Goal: Transaction & Acquisition: Purchase product/service

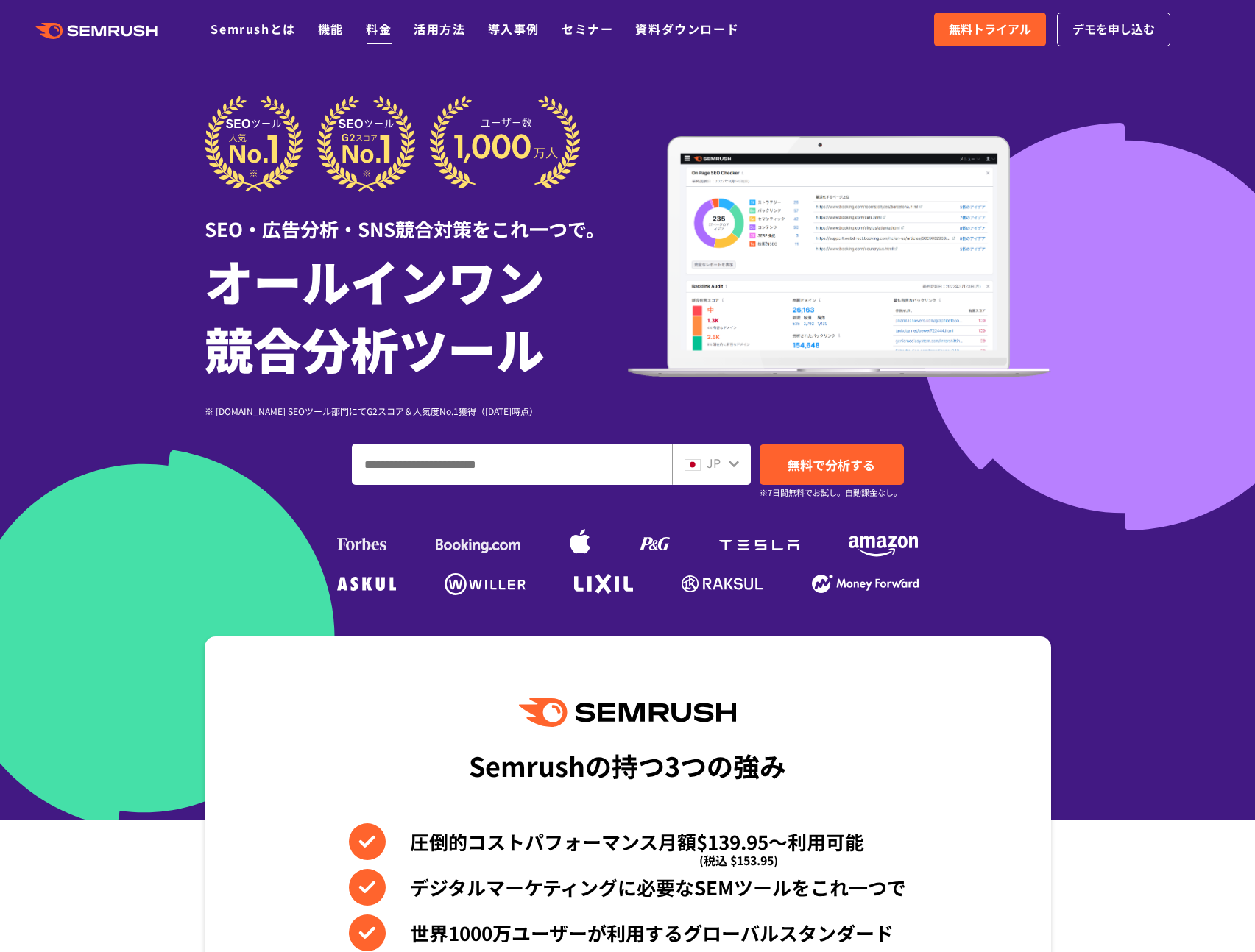
click at [386, 28] on link "料金" at bounding box center [378, 28] width 26 height 18
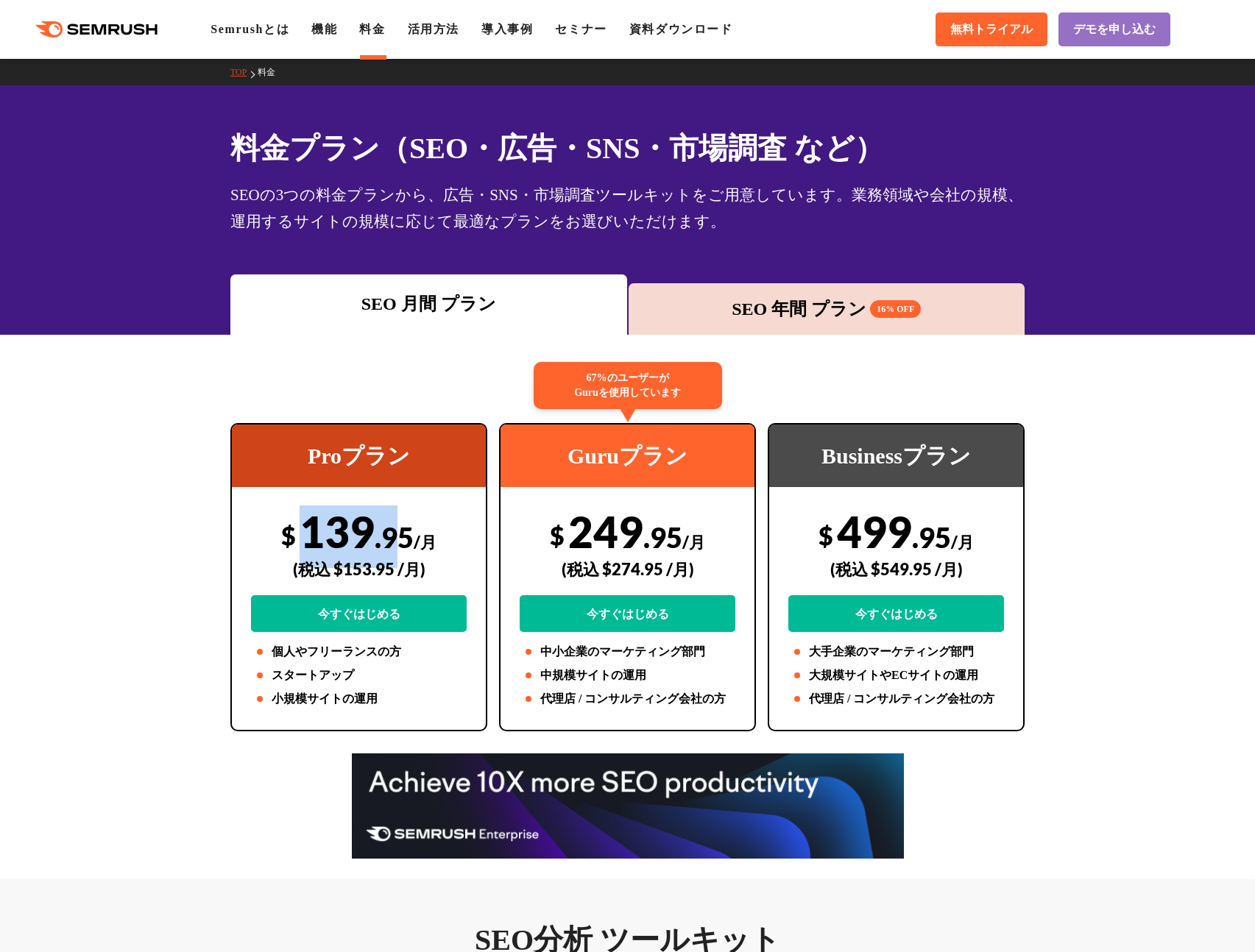
drag, startPoint x: 303, startPoint y: 537, endPoint x: 391, endPoint y: 532, distance: 88.1
click at [391, 532] on div "$ 139 .95 /月 (税込 $153.95 /月) 今すぐはじめる" at bounding box center [358, 568] width 215 height 127
click at [374, 570] on div "(税込 $153.95 /月)" at bounding box center [358, 569] width 215 height 52
click at [394, 569] on div "(税込 $153.95 /月)" at bounding box center [358, 569] width 215 height 52
click at [709, 298] on div "SEO 年間 プラン 16% OFF" at bounding box center [827, 308] width 382 height 27
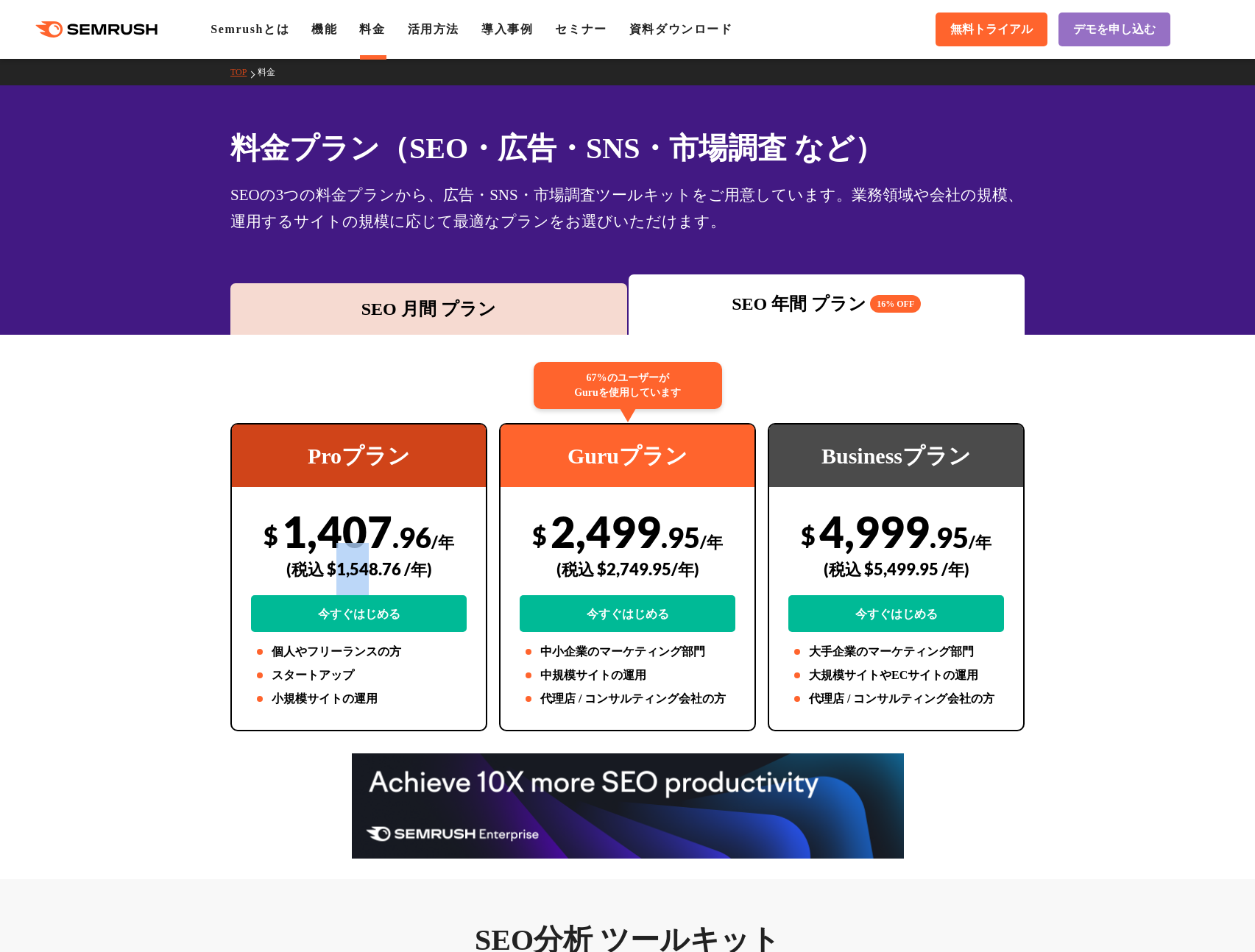
drag, startPoint x: 340, startPoint y: 568, endPoint x: 369, endPoint y: 569, distance: 29.0
click at [369, 569] on div "(税込 $1,548.76 /年)" at bounding box center [358, 569] width 215 height 52
click at [620, 275] on div "SEO 月間 プラン SEO 年間 プラン 16% OFF" at bounding box center [627, 304] width 795 height 60
click at [593, 307] on div "SEO 月間 プラン" at bounding box center [428, 308] width 382 height 27
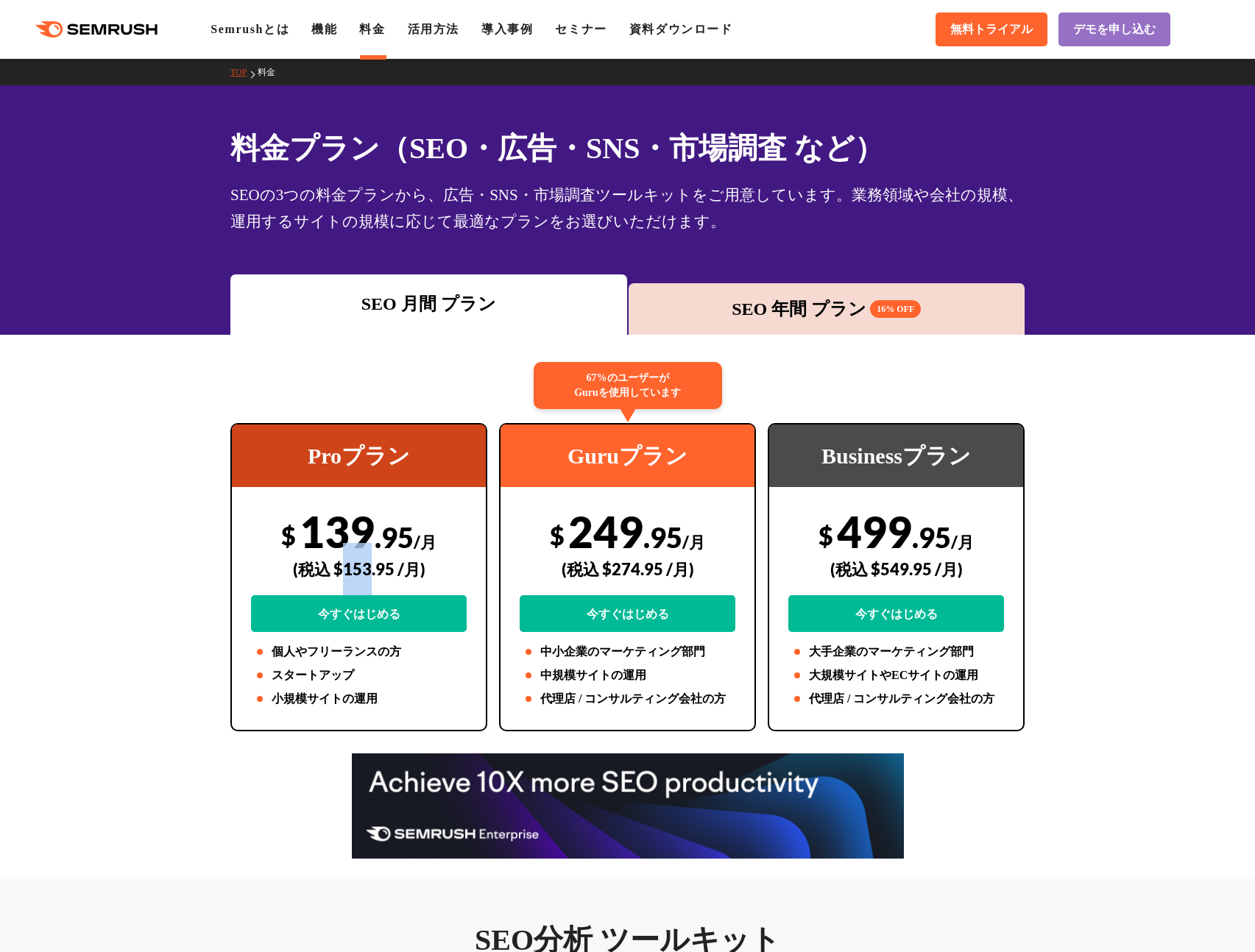
drag, startPoint x: 341, startPoint y: 572, endPoint x: 368, endPoint y: 570, distance: 27.1
click at [368, 570] on div "(税込 $153.95 /月)" at bounding box center [358, 569] width 215 height 52
copy div "153"
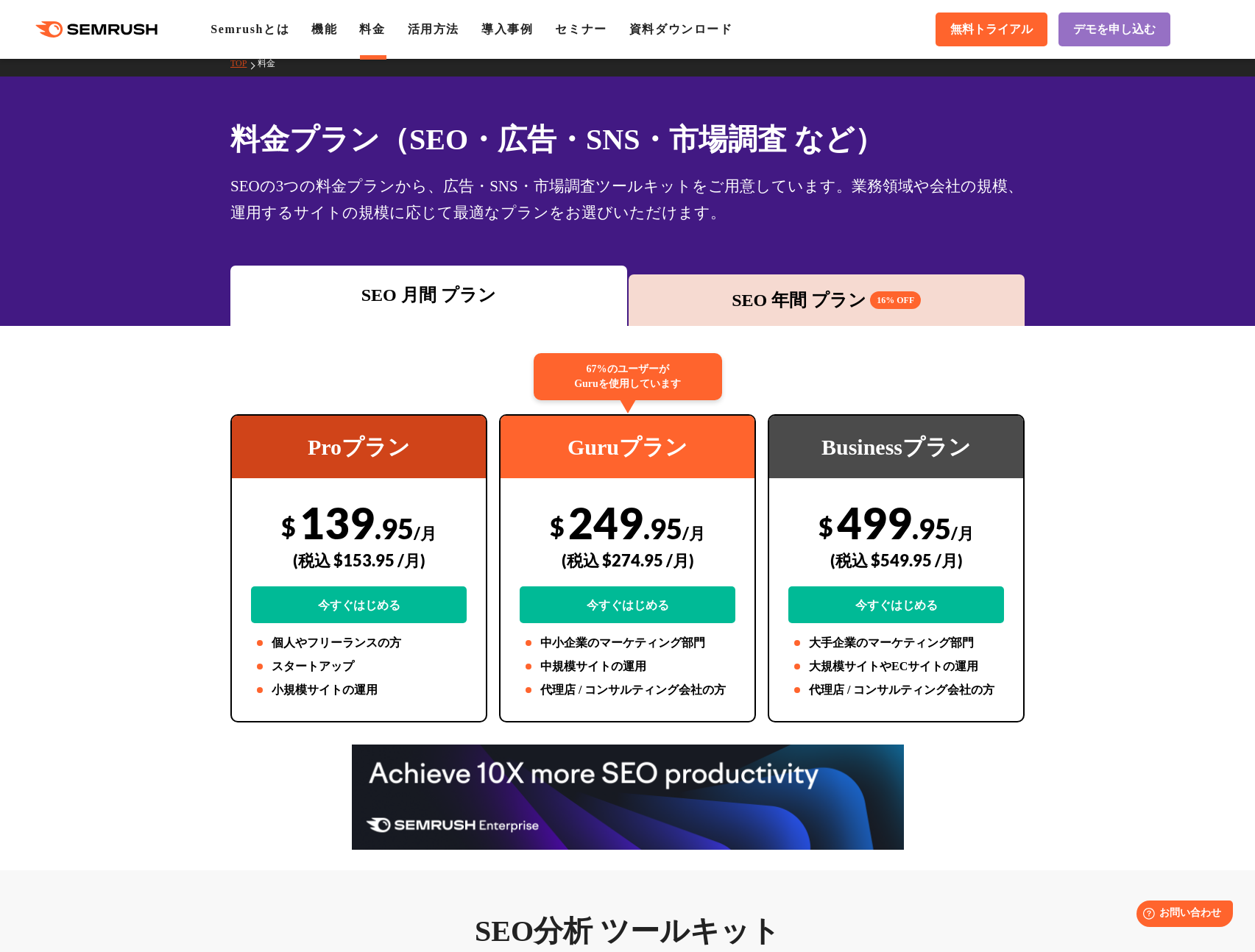
click at [985, 280] on div "SEO 年間 プラン 16% OFF" at bounding box center [827, 300] width 397 height 51
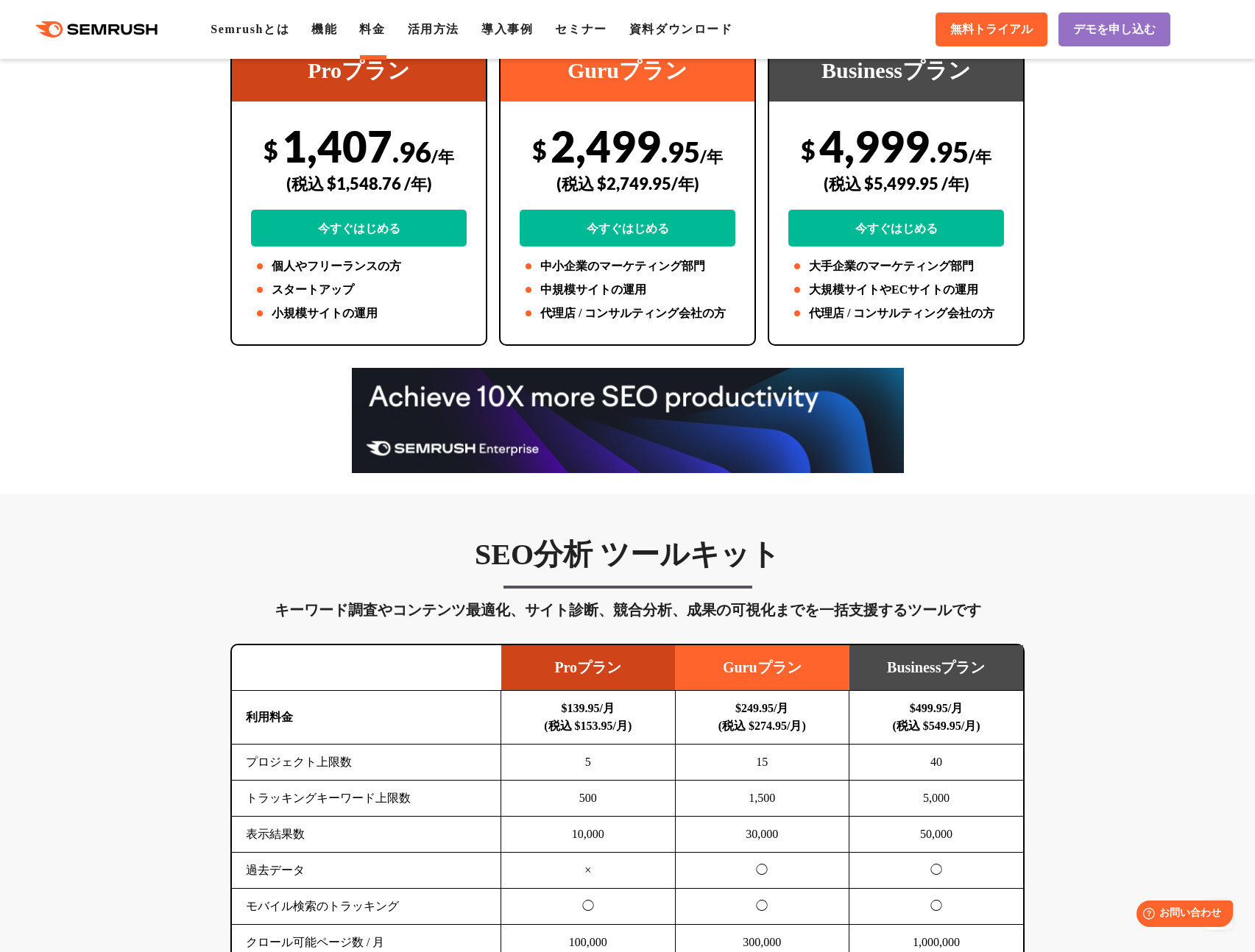
scroll to position [716, 0]
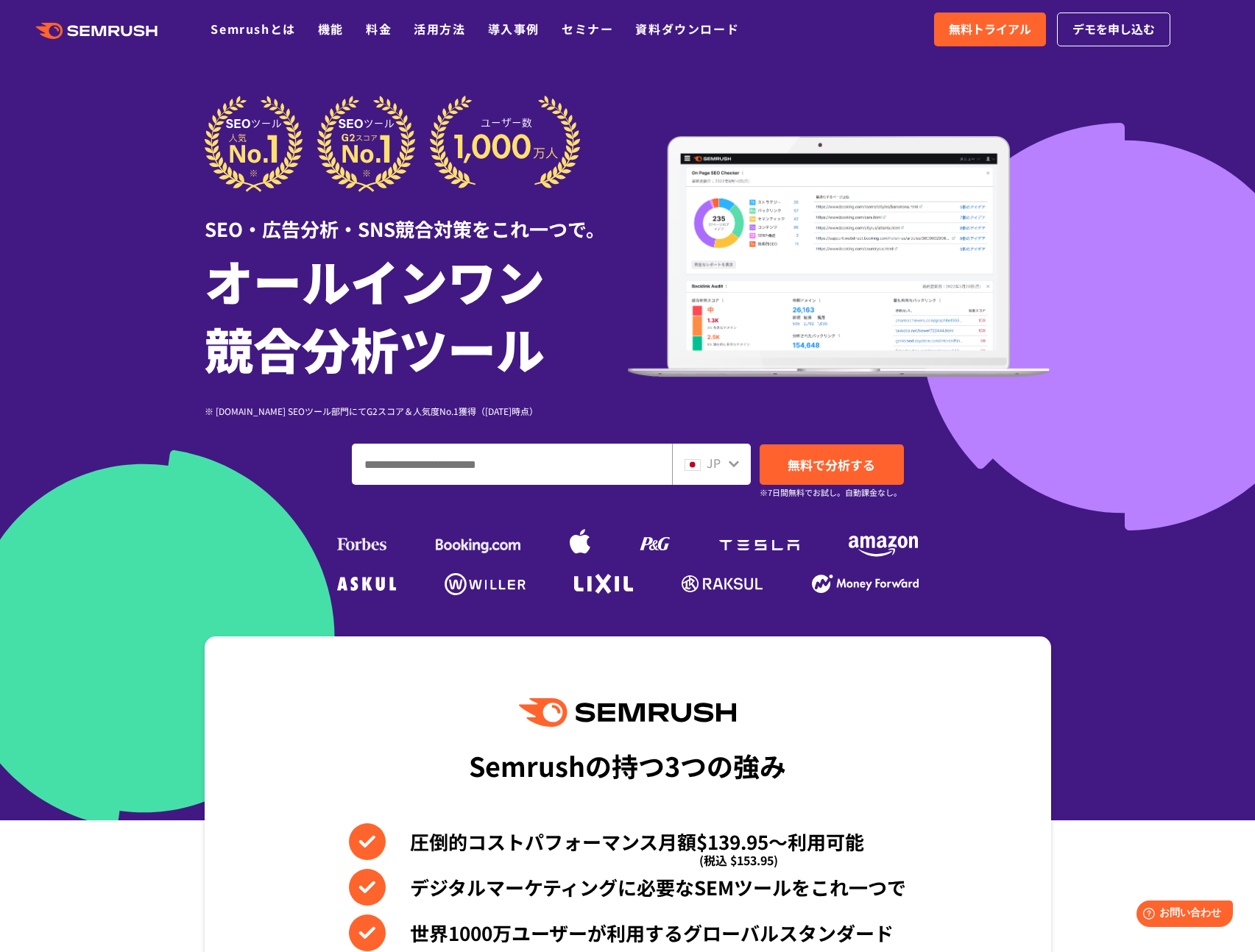
click at [544, 462] on input "ドメイン、キーワードまたはURLを入力してください" at bounding box center [512, 464] width 318 height 39
type input "********"
click at [824, 444] on link "無料で分析する" at bounding box center [831, 464] width 144 height 40
